Goal: Find specific page/section: Find specific page/section

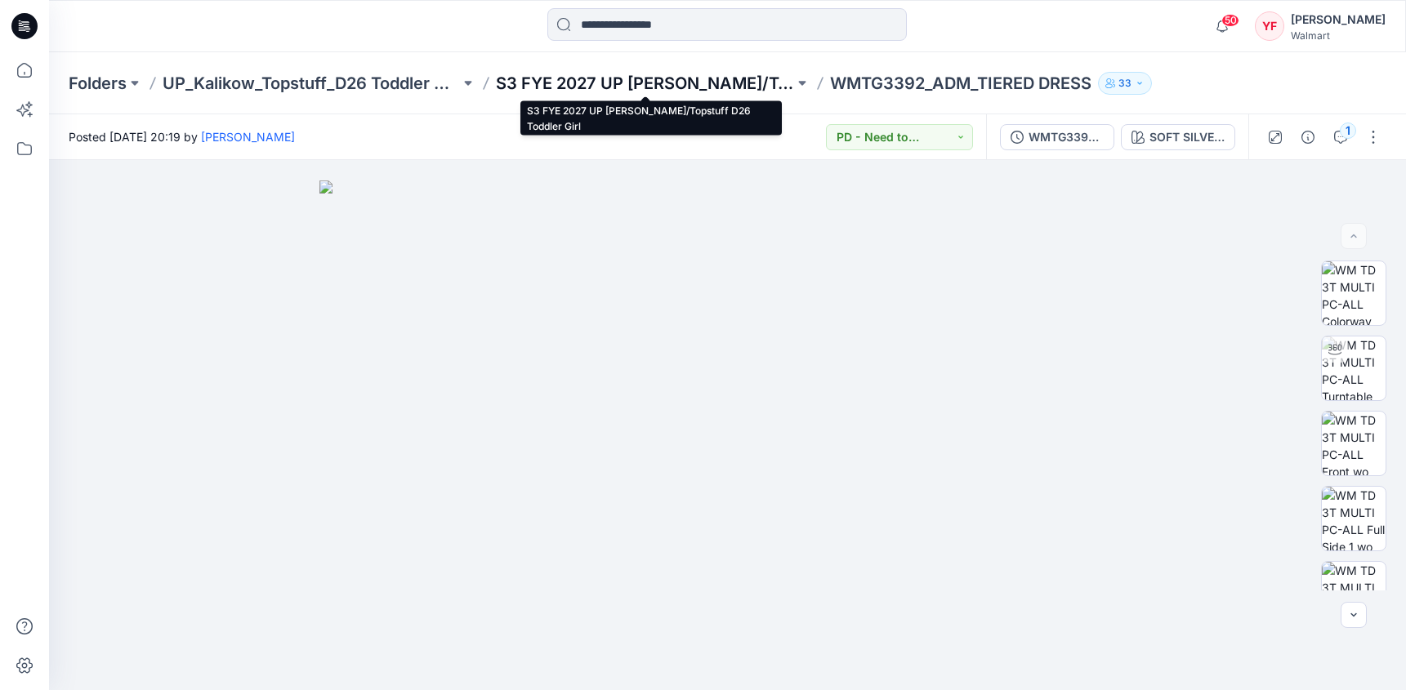
click at [587, 79] on p "S3 FYE 2027 UP [PERSON_NAME]/Topstuff D26 Toddler Girl" at bounding box center [644, 83] width 297 height 23
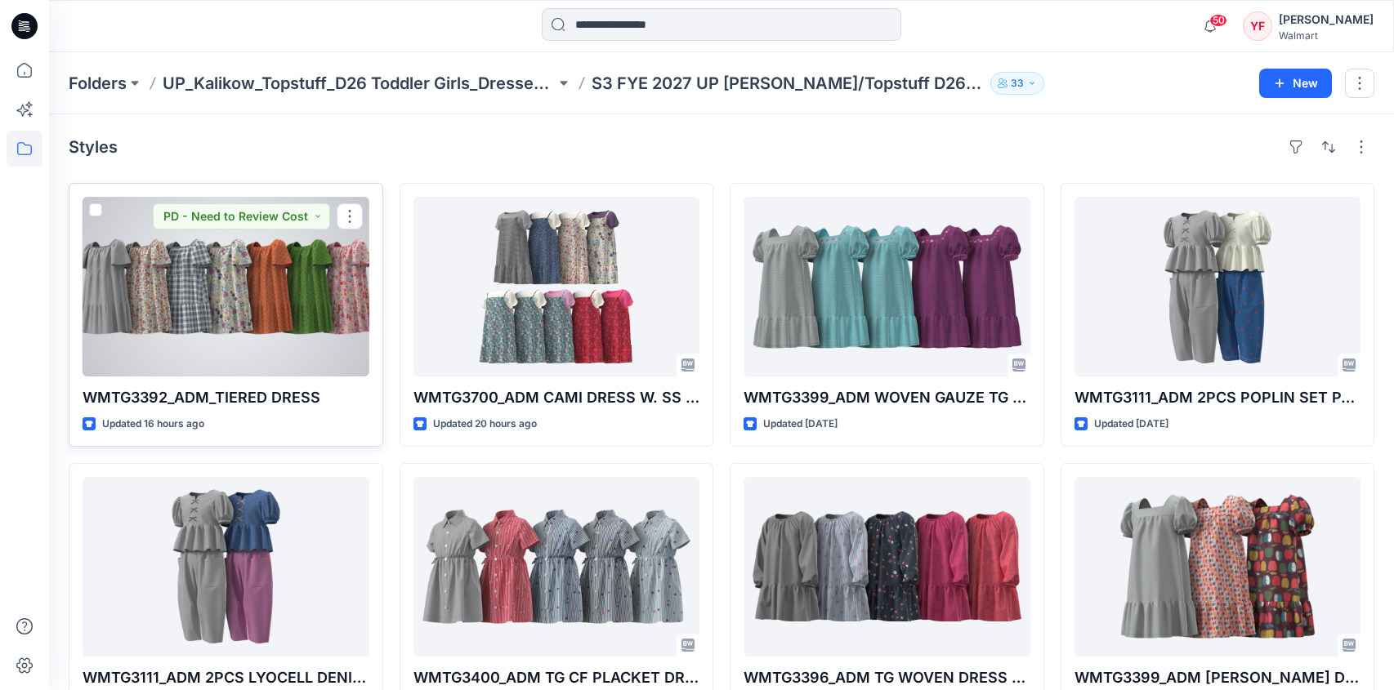
click at [279, 303] on div at bounding box center [226, 287] width 287 height 180
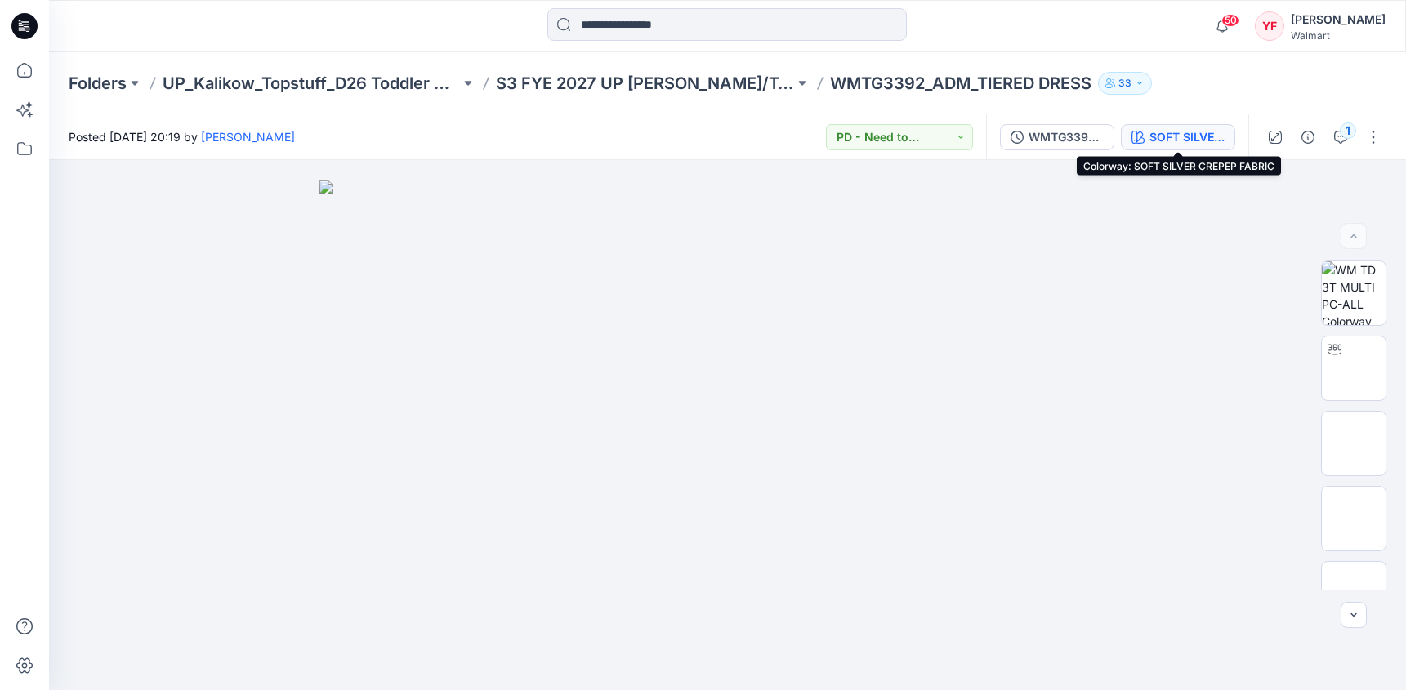
click at [1177, 130] on div "SOFT SILVER CREPEP FABRIC" at bounding box center [1186, 137] width 75 height 18
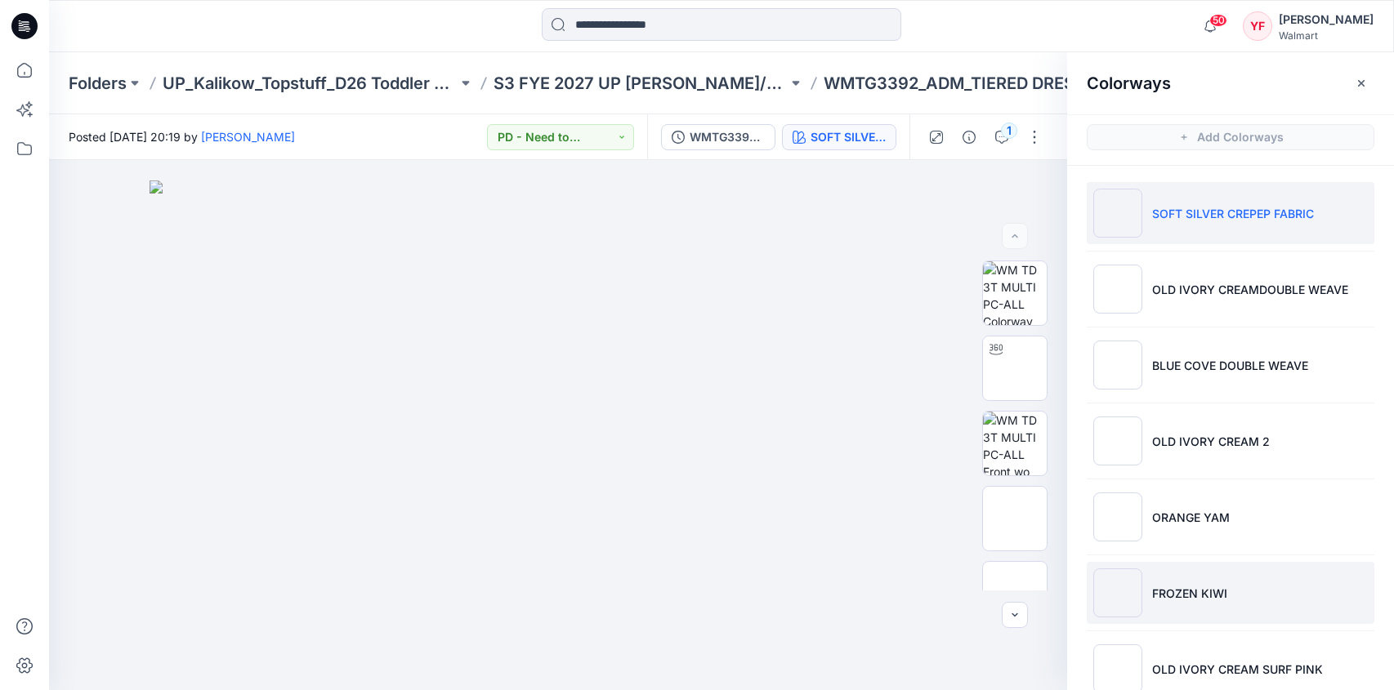
scroll to position [34, 0]
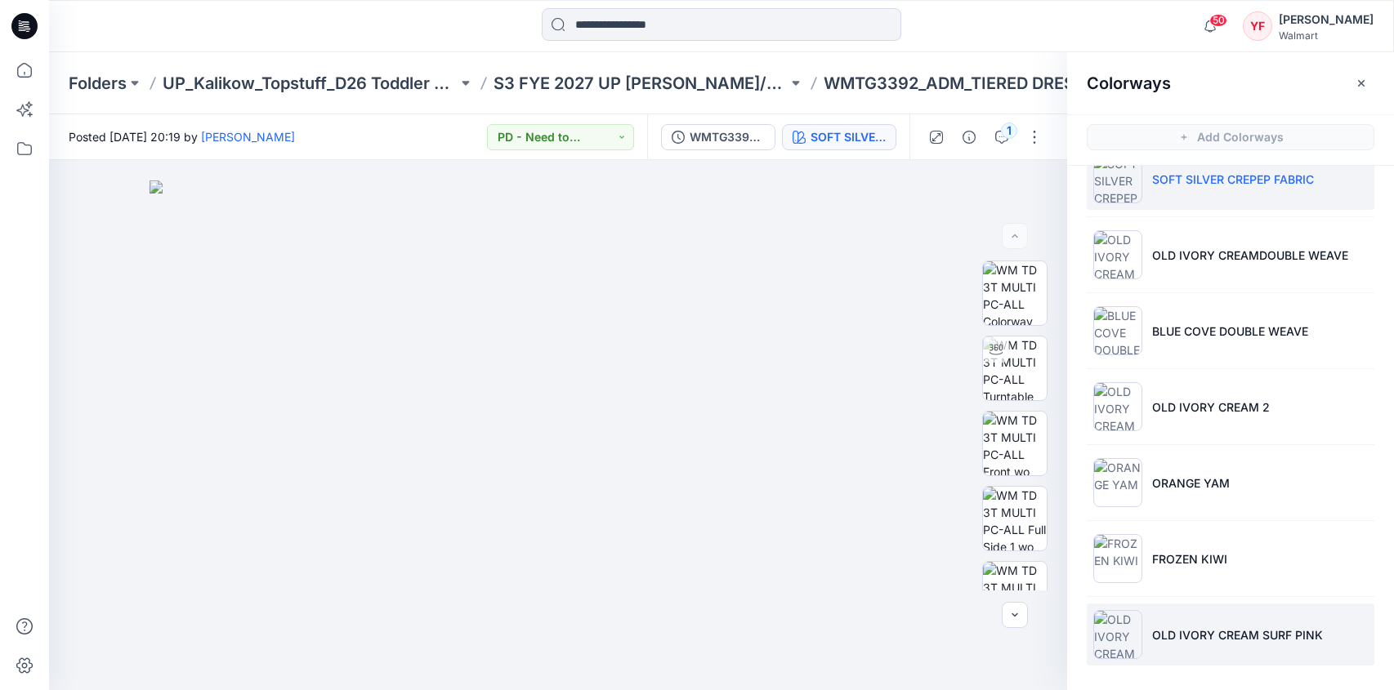
click at [1233, 636] on p "OLD IVORY CREAM SURF PINK" at bounding box center [1237, 635] width 171 height 17
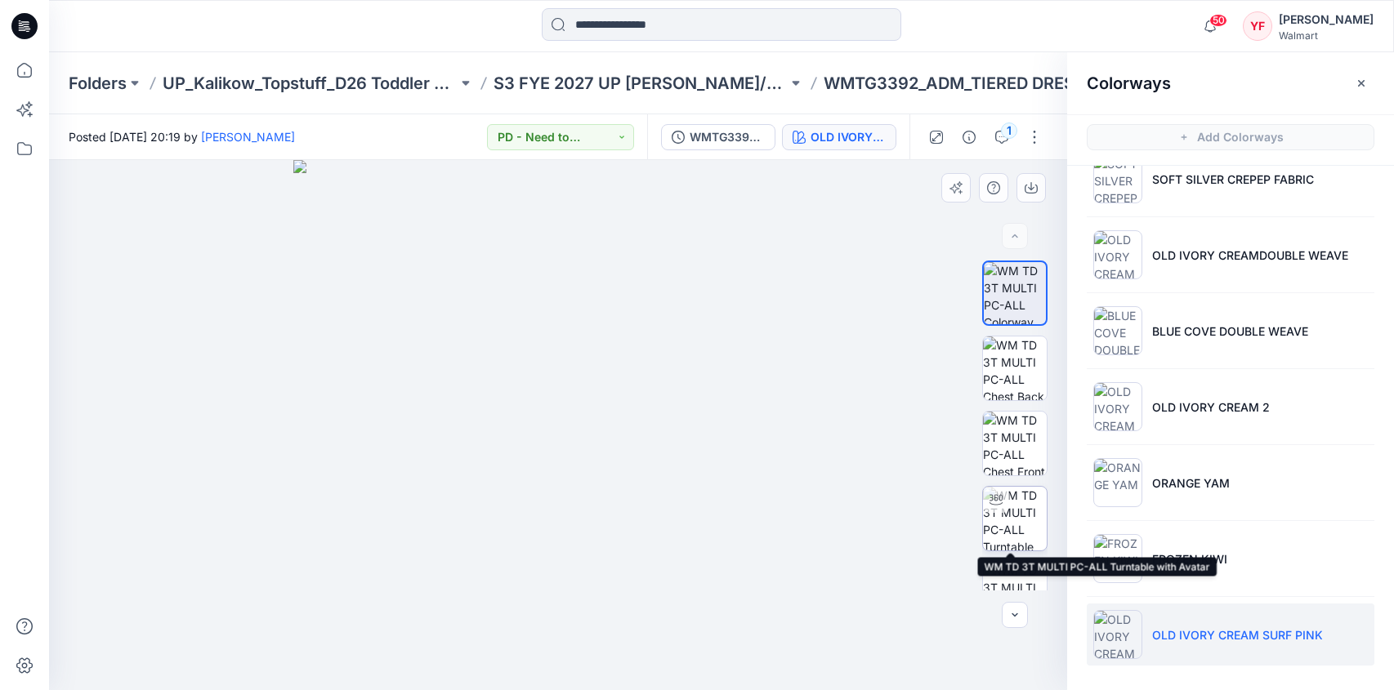
click at [1015, 500] on img at bounding box center [1015, 519] width 64 height 64
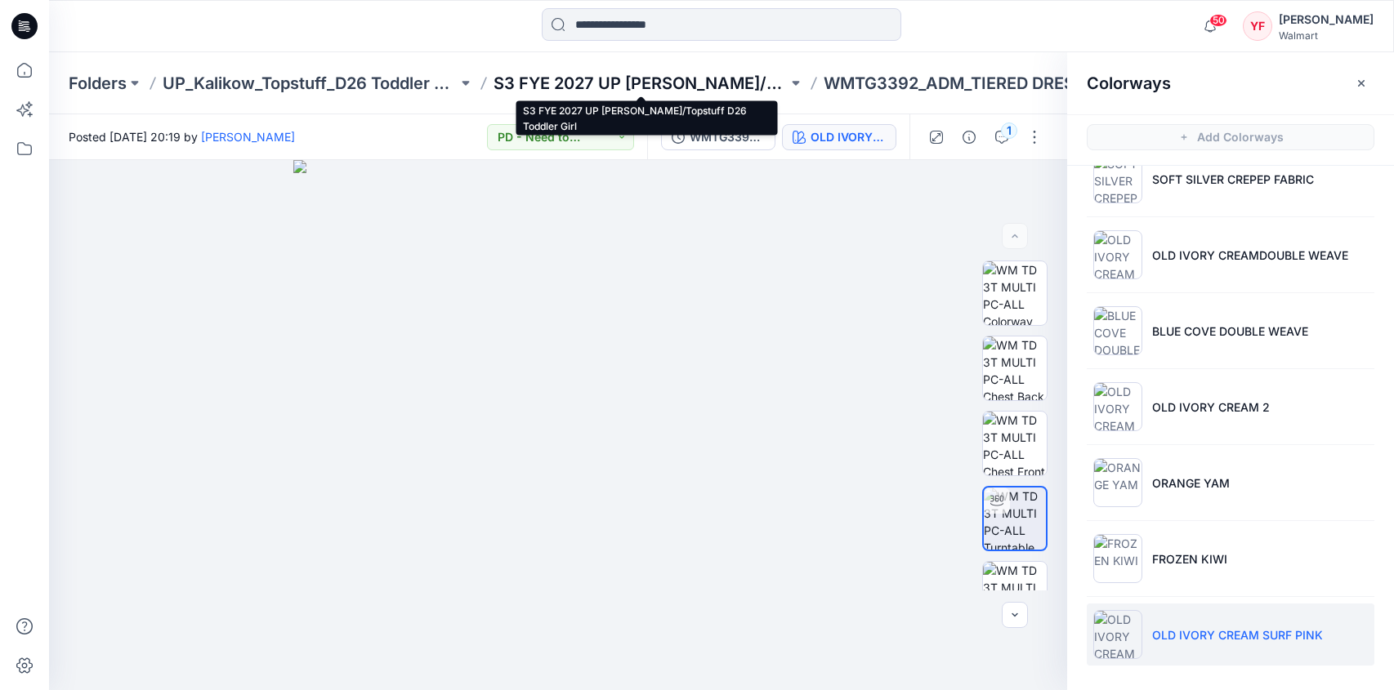
click at [678, 86] on p "S3 FYE 2027 UP [PERSON_NAME]/Topstuff D26 Toddler Girl" at bounding box center [640, 83] width 295 height 23
